Goal: Check status

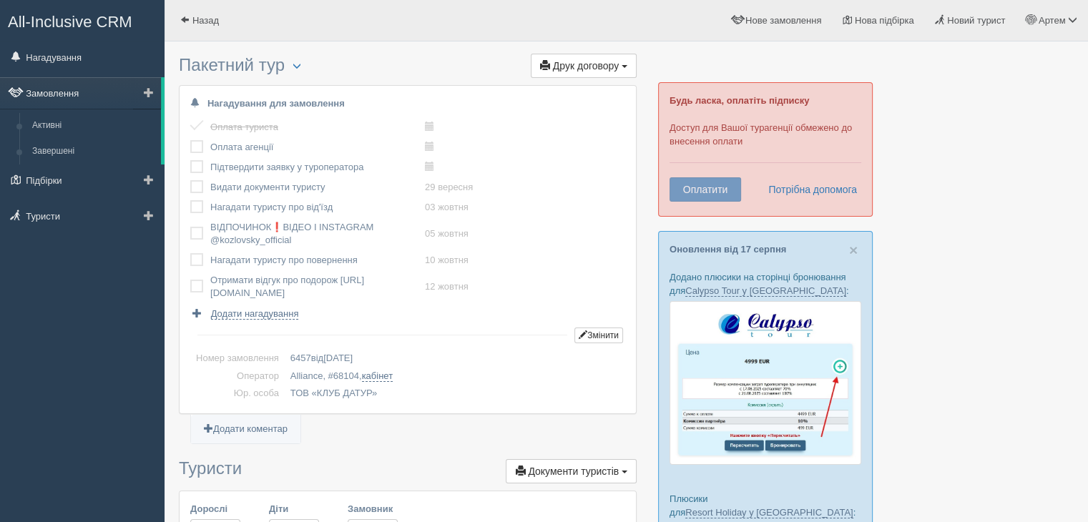
click at [72, 88] on link "Замовлення" at bounding box center [80, 92] width 161 height 31
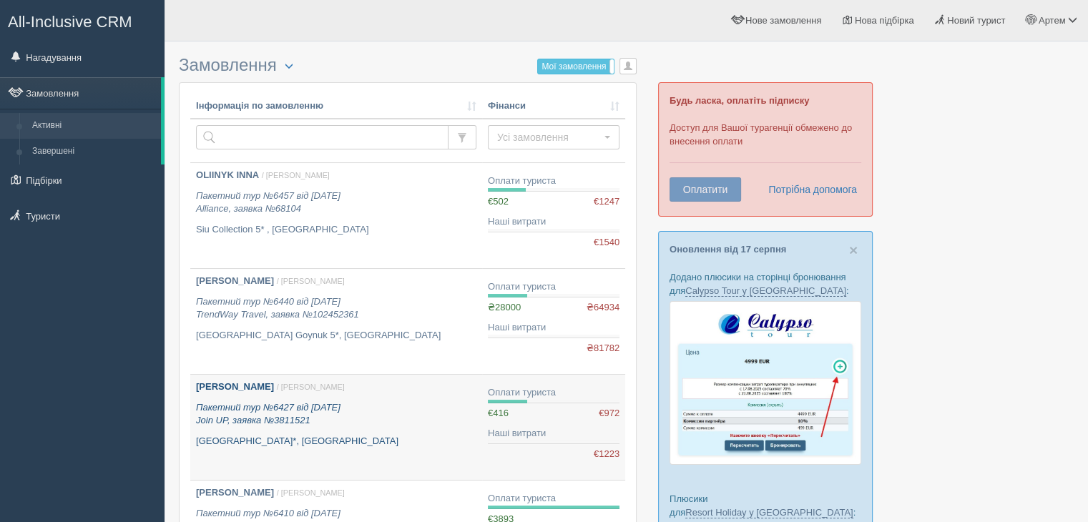
scroll to position [72, 0]
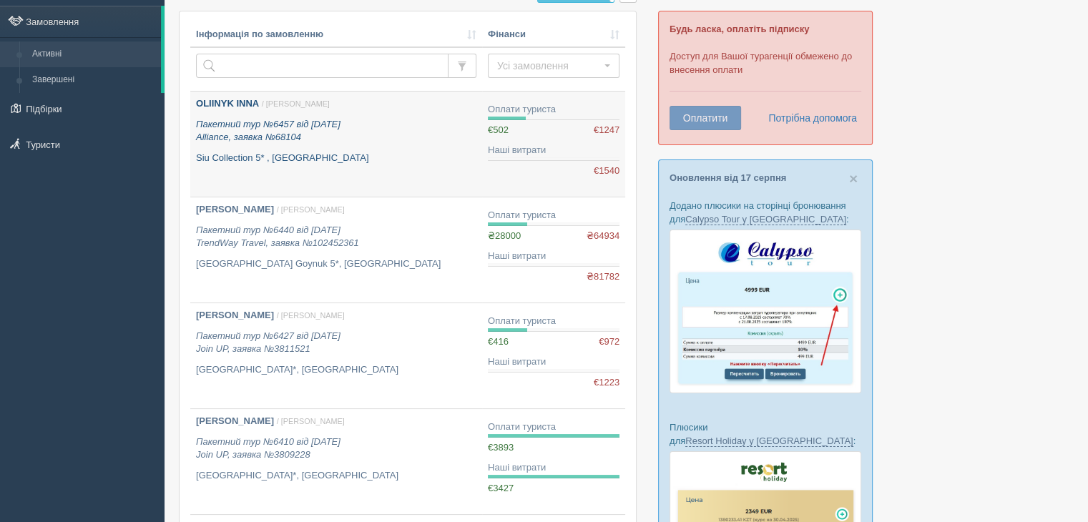
click at [312, 92] on link "OLIINYK INNA / Артем Я. Пакетний тур №6457 від 16.08.2025 Alliance, заявка №681…" at bounding box center [336, 144] width 292 height 105
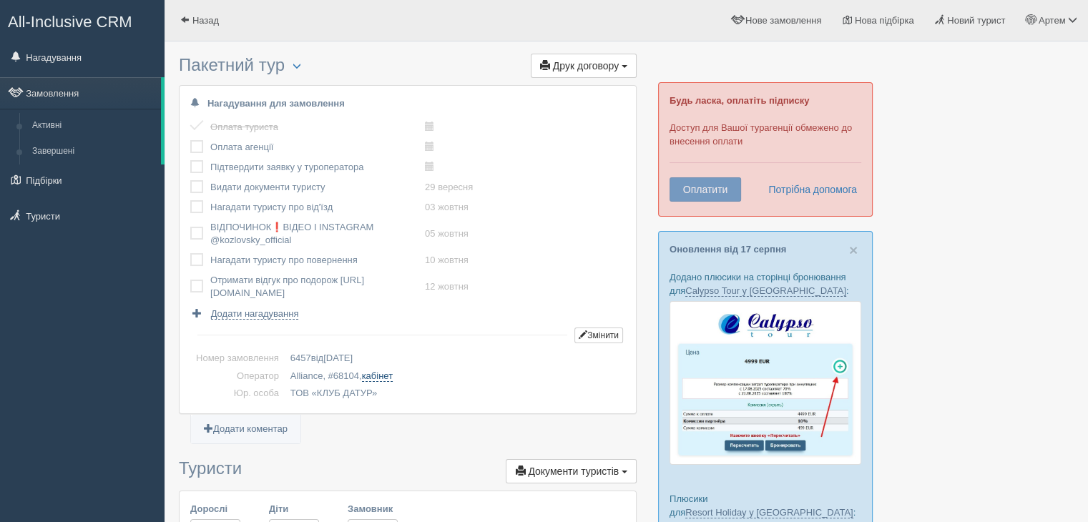
click at [380, 371] on link "кабінет" at bounding box center [377, 376] width 31 height 11
